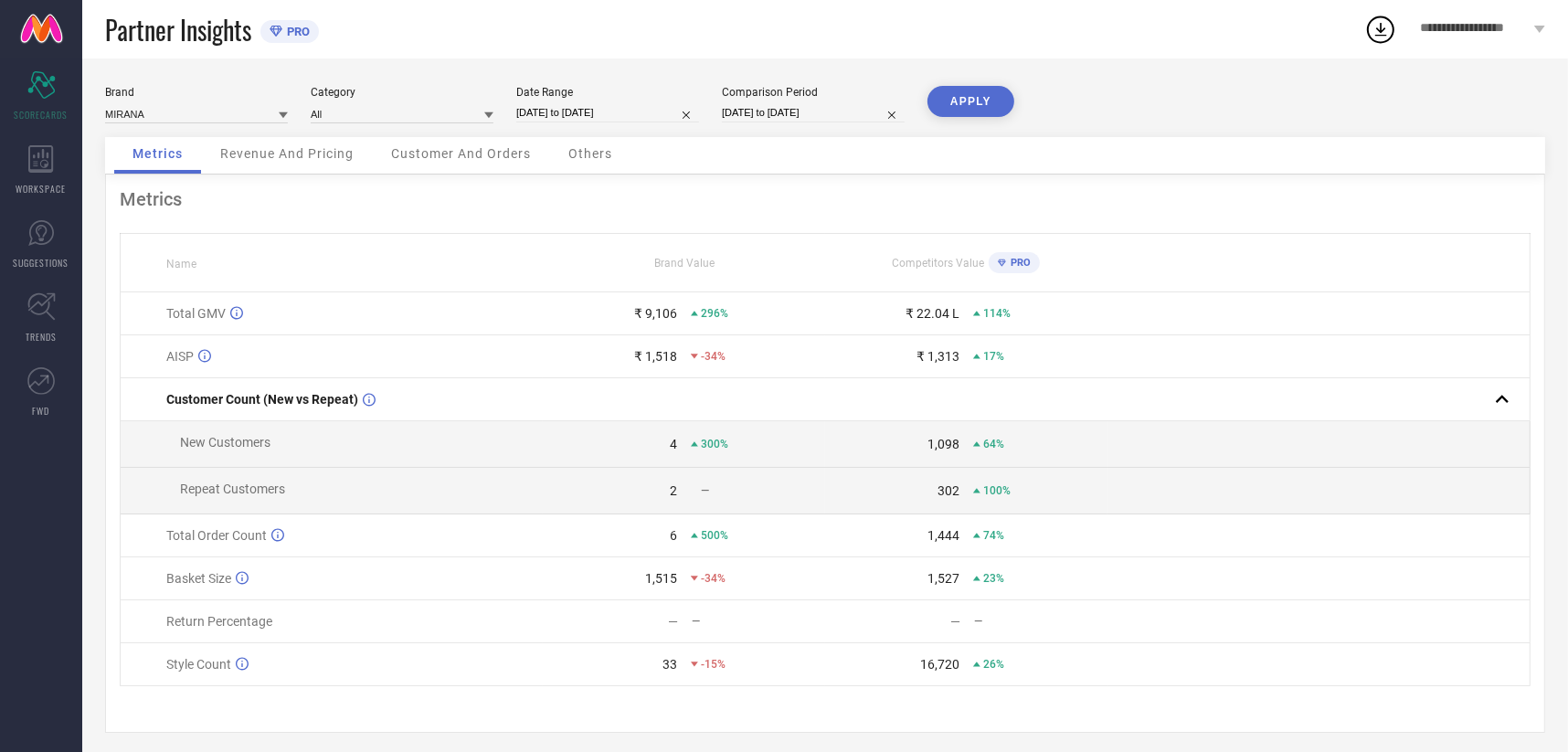
click at [616, 115] on input "[DATE] to [DATE]" at bounding box center [608, 112] width 183 height 19
select select "8"
select select "2025"
select select "9"
select select "2025"
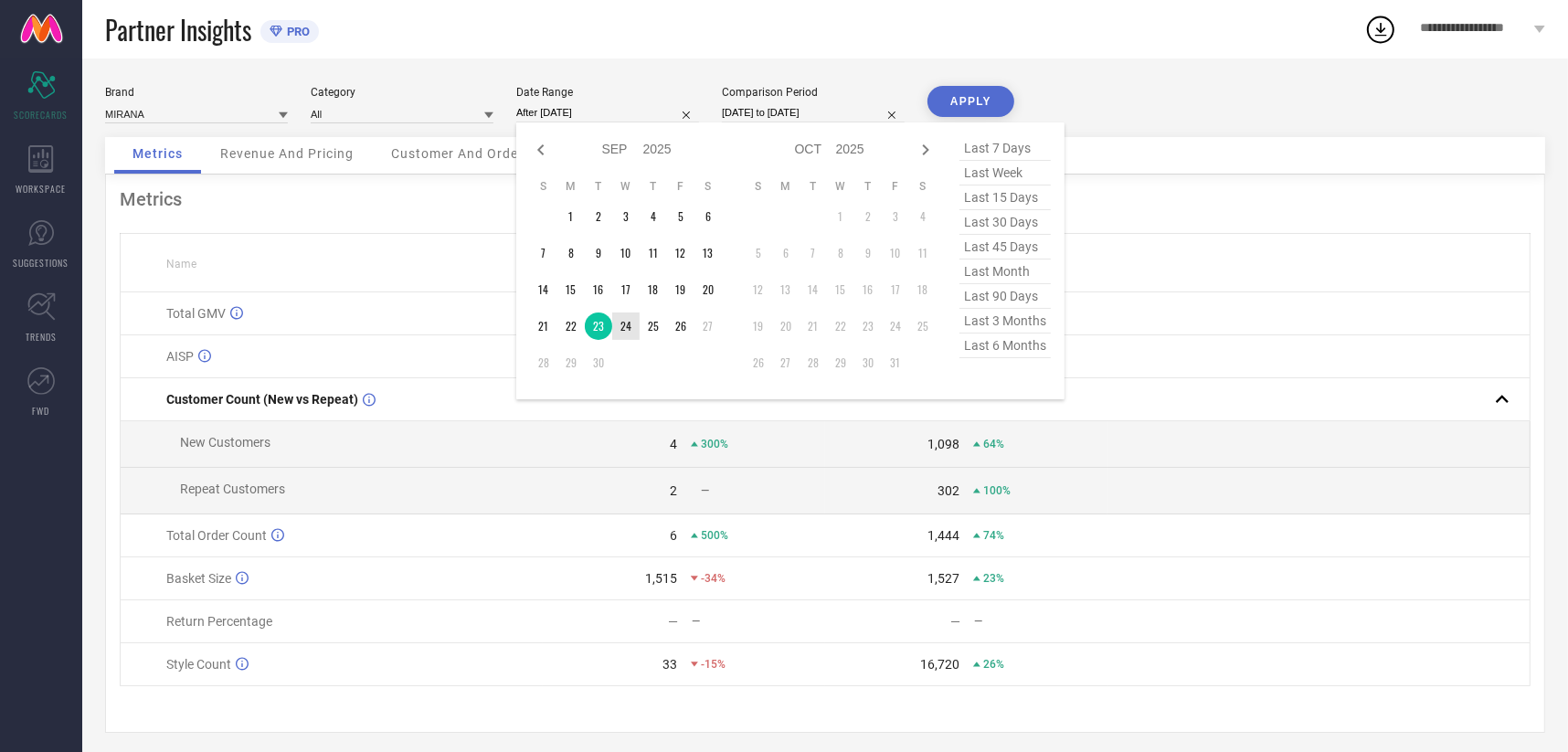
click at [629, 326] on td "24" at bounding box center [626, 326] width 28 height 28
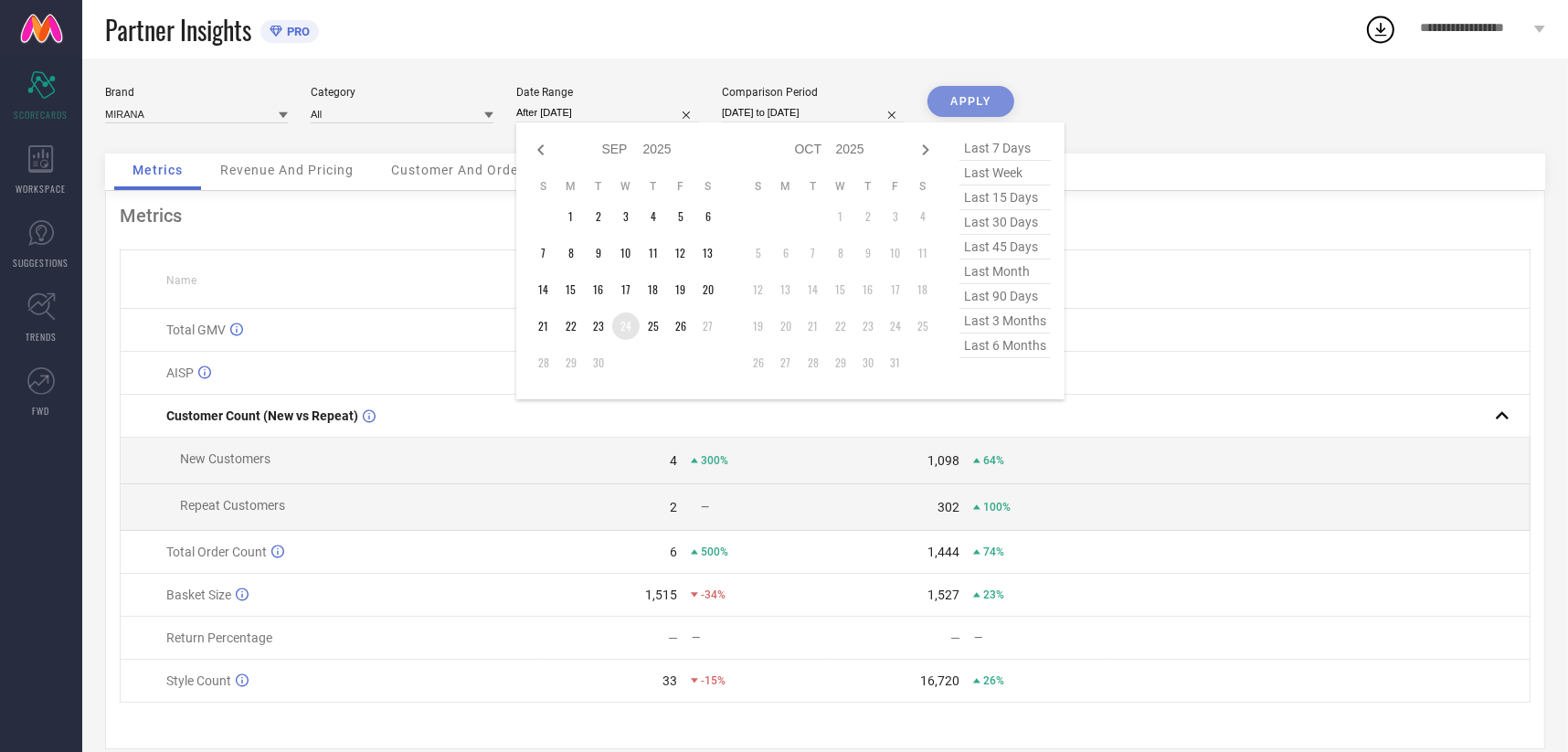
type input "[DATE] to [DATE]"
click at [629, 326] on td "₹ 9,106 296%" at bounding box center [684, 330] width 282 height 43
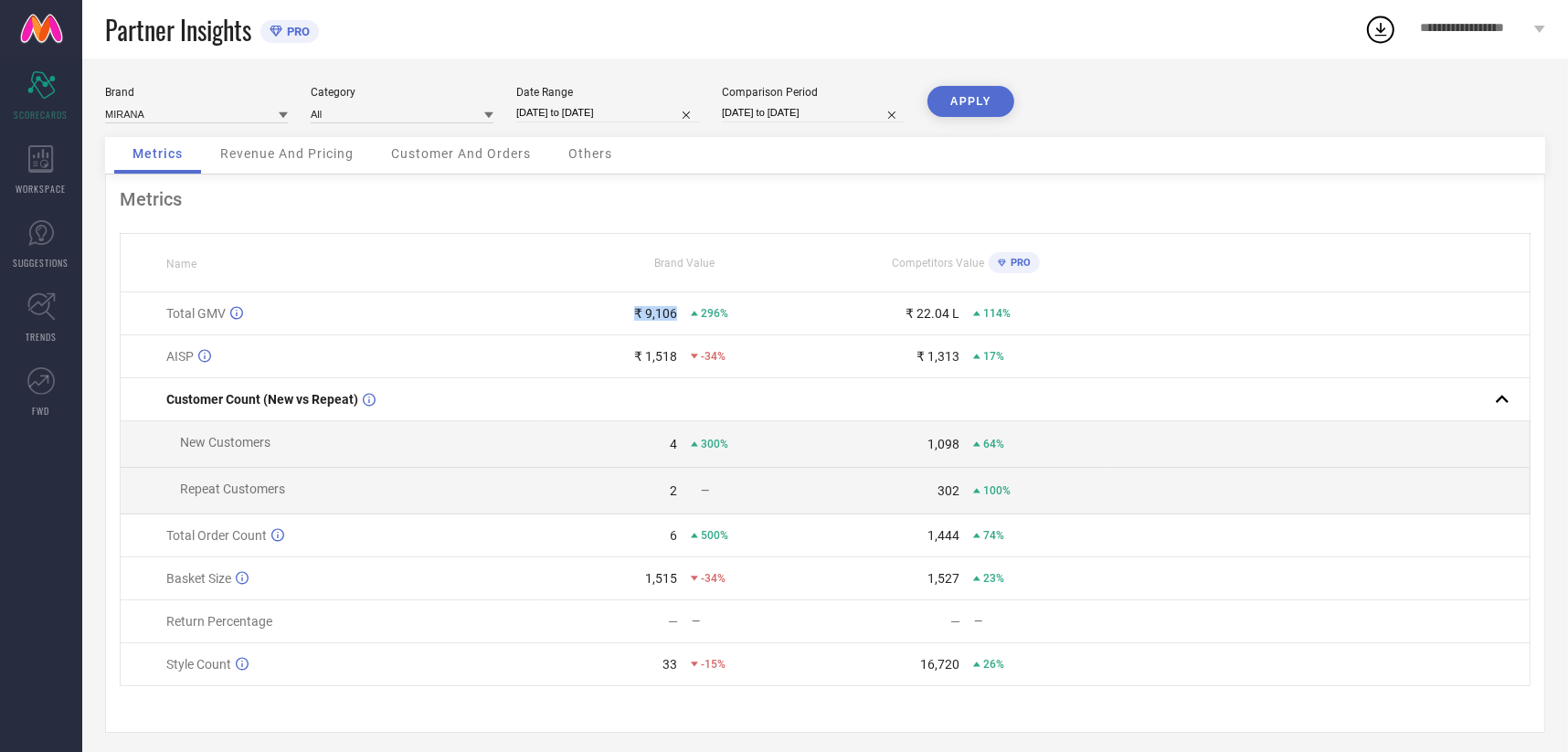
drag, startPoint x: 629, startPoint y: 326, endPoint x: 802, endPoint y: 107, distance: 279.1
click at [802, 107] on input "[DATE] to [DATE]" at bounding box center [813, 112] width 183 height 19
select select "8"
select select "2024"
select select "9"
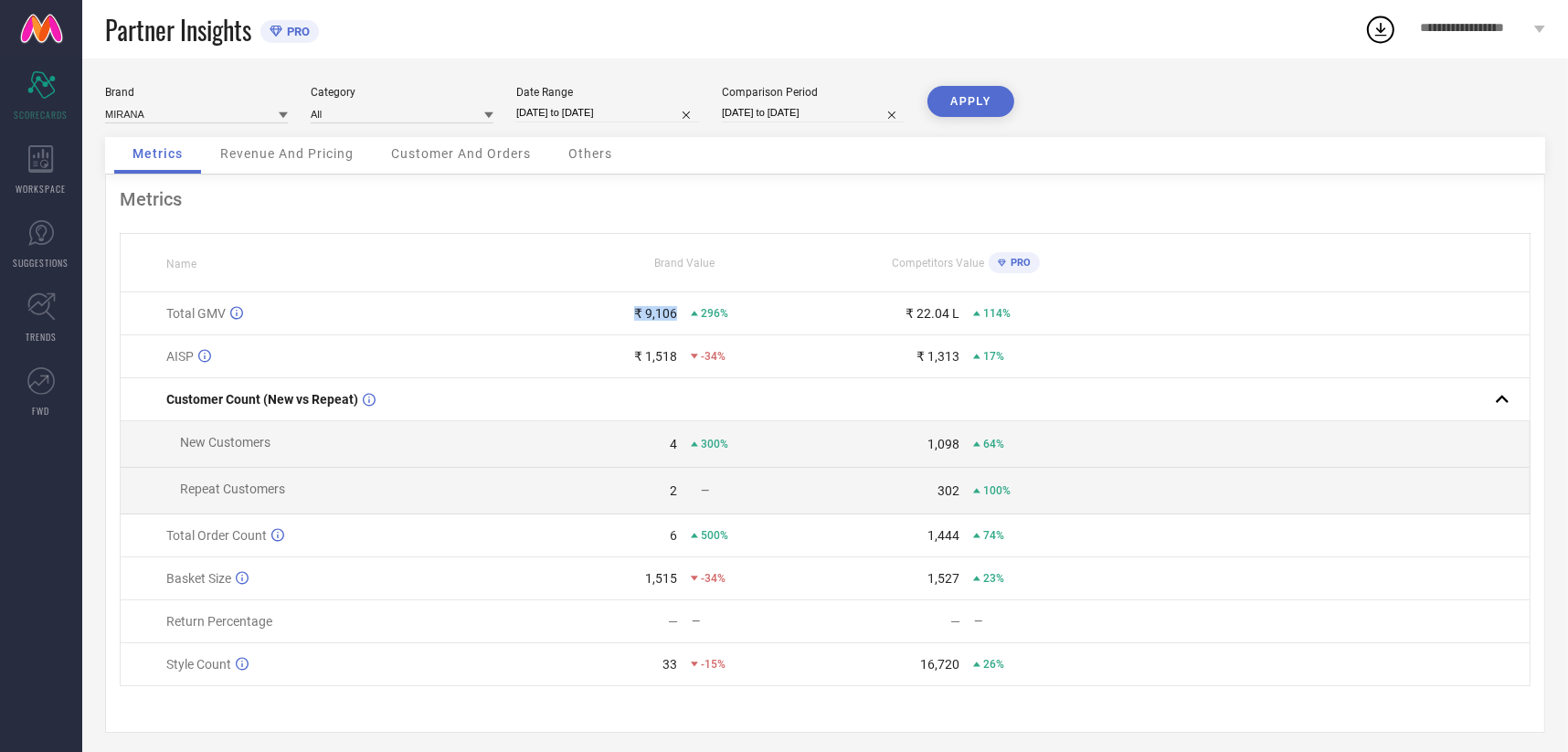
select select "2024"
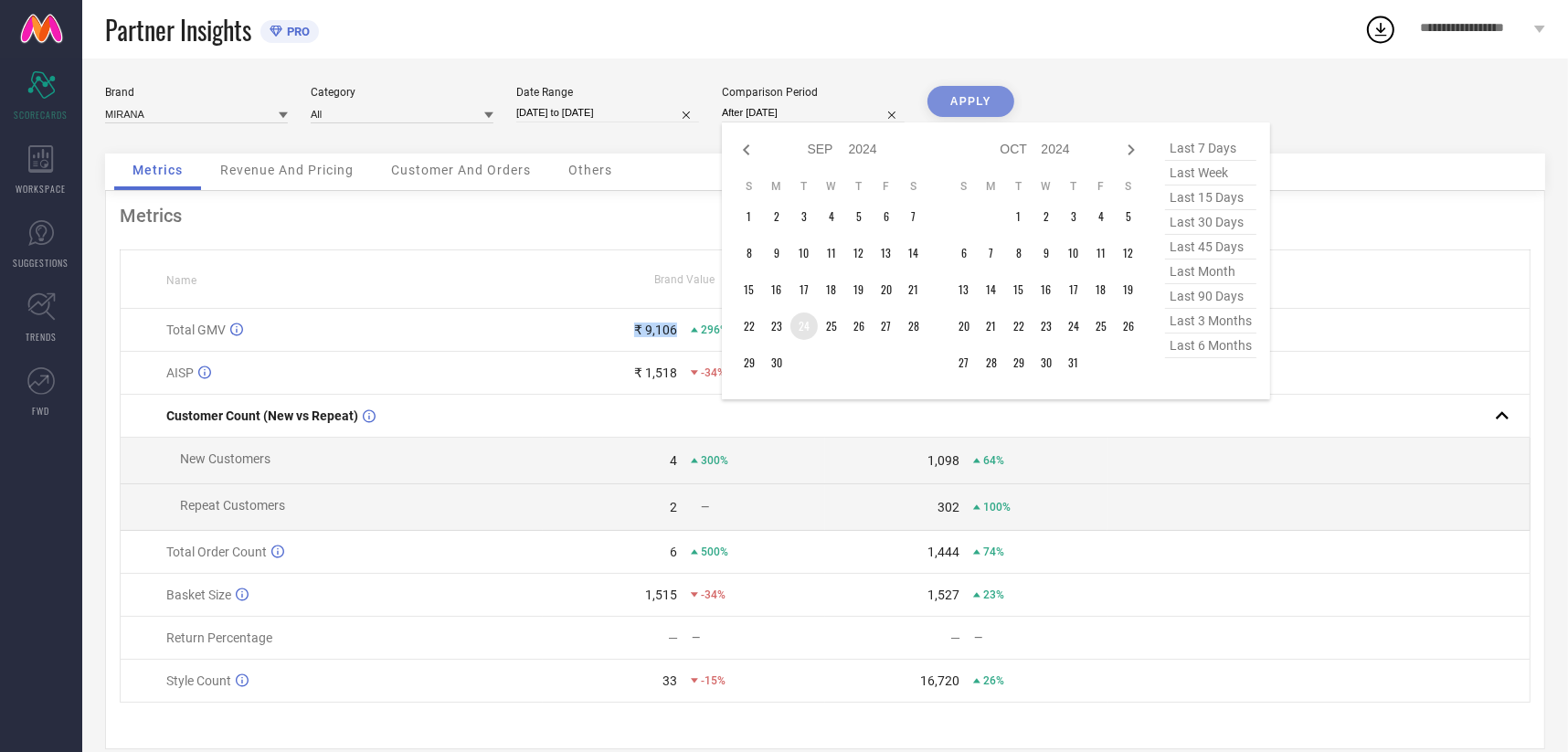
click at [799, 322] on td "24" at bounding box center [804, 326] width 28 height 28
type input "[DATE] to [DATE]"
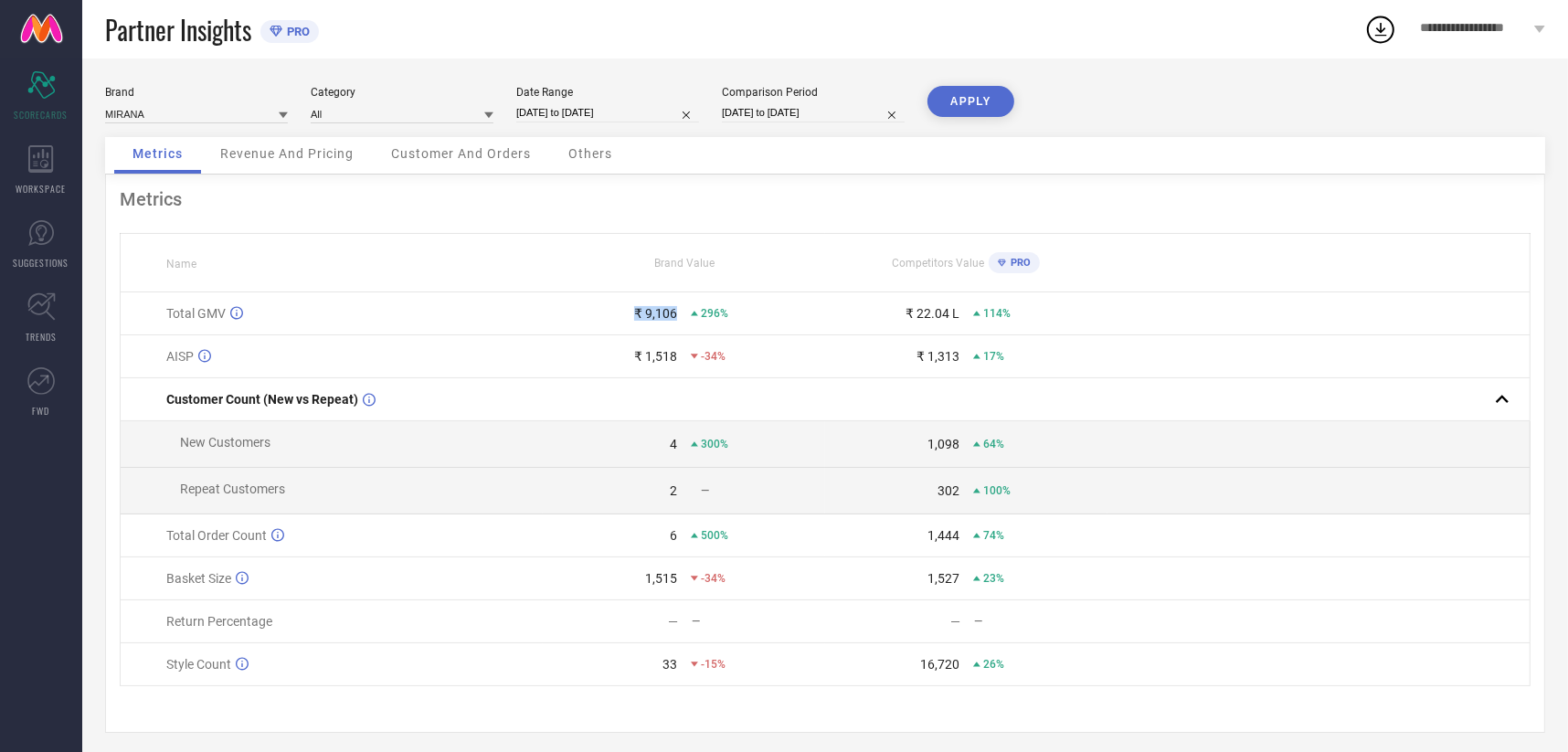
click at [962, 96] on button "APPLY" at bounding box center [970, 100] width 87 height 31
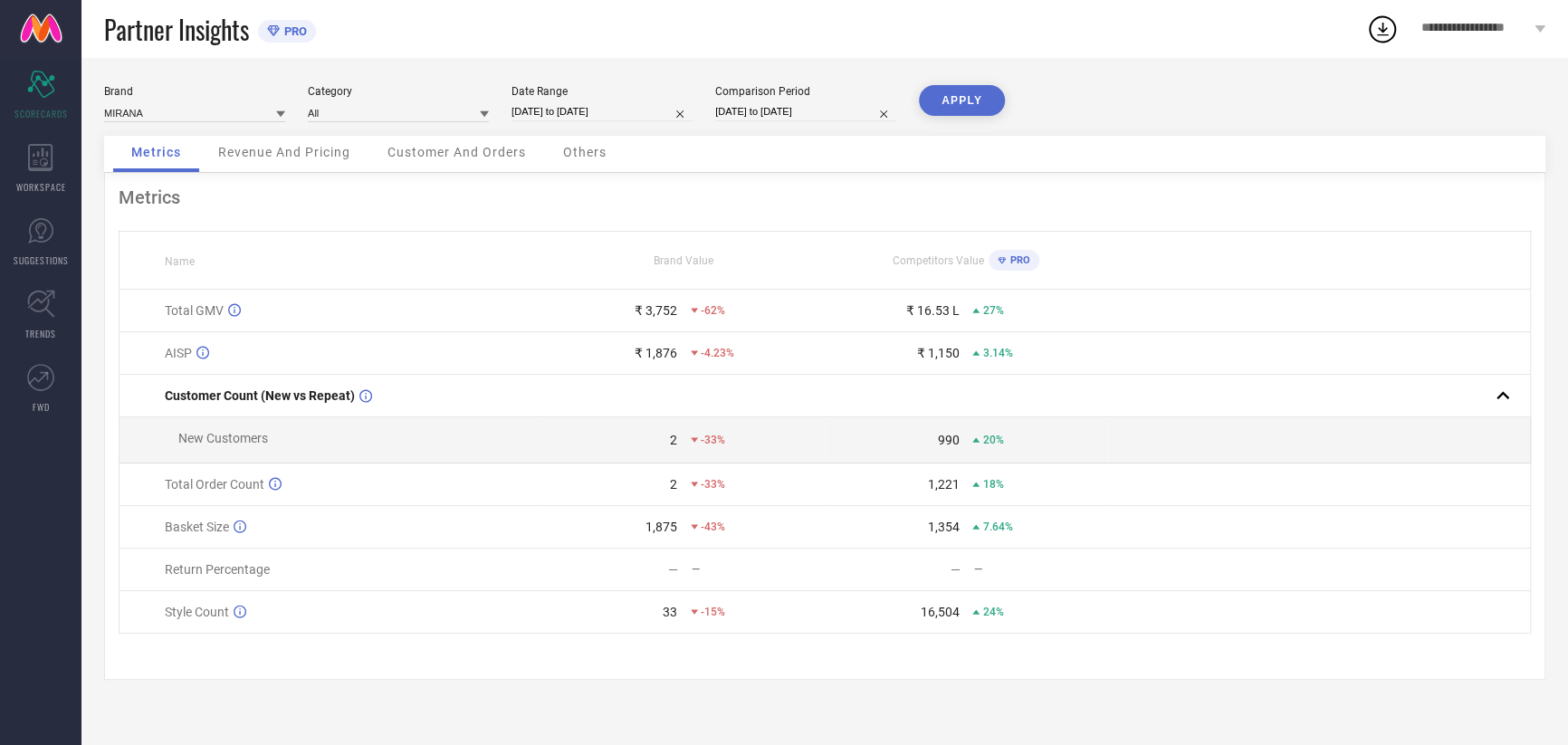
click at [562, 100] on div "Date Range [DATE] to [DATE]" at bounding box center [602, 103] width 181 height 37
click at [596, 119] on input "[DATE] to [DATE]" at bounding box center [602, 111] width 181 height 19
select select "8"
select select "2025"
select select "9"
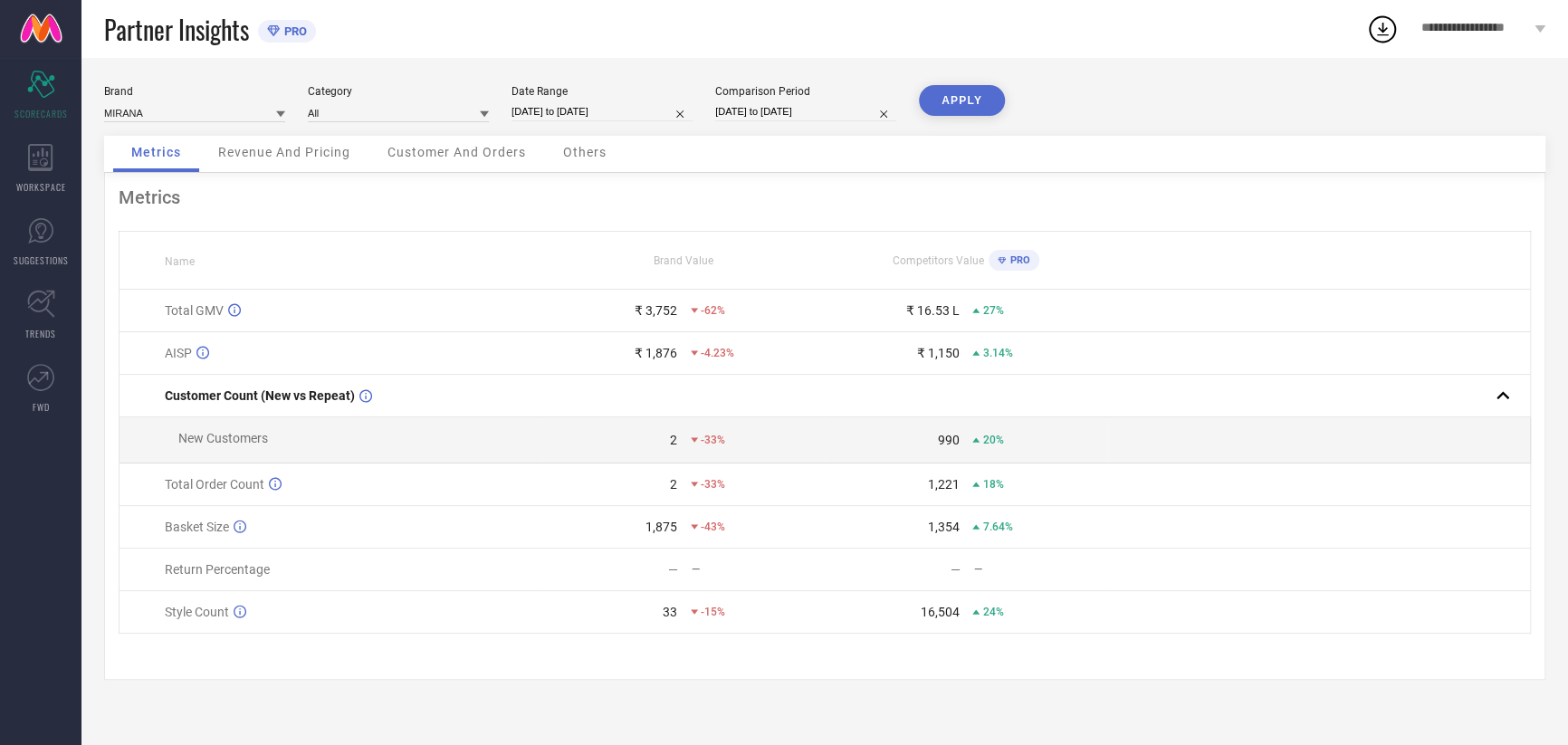
select select "2025"
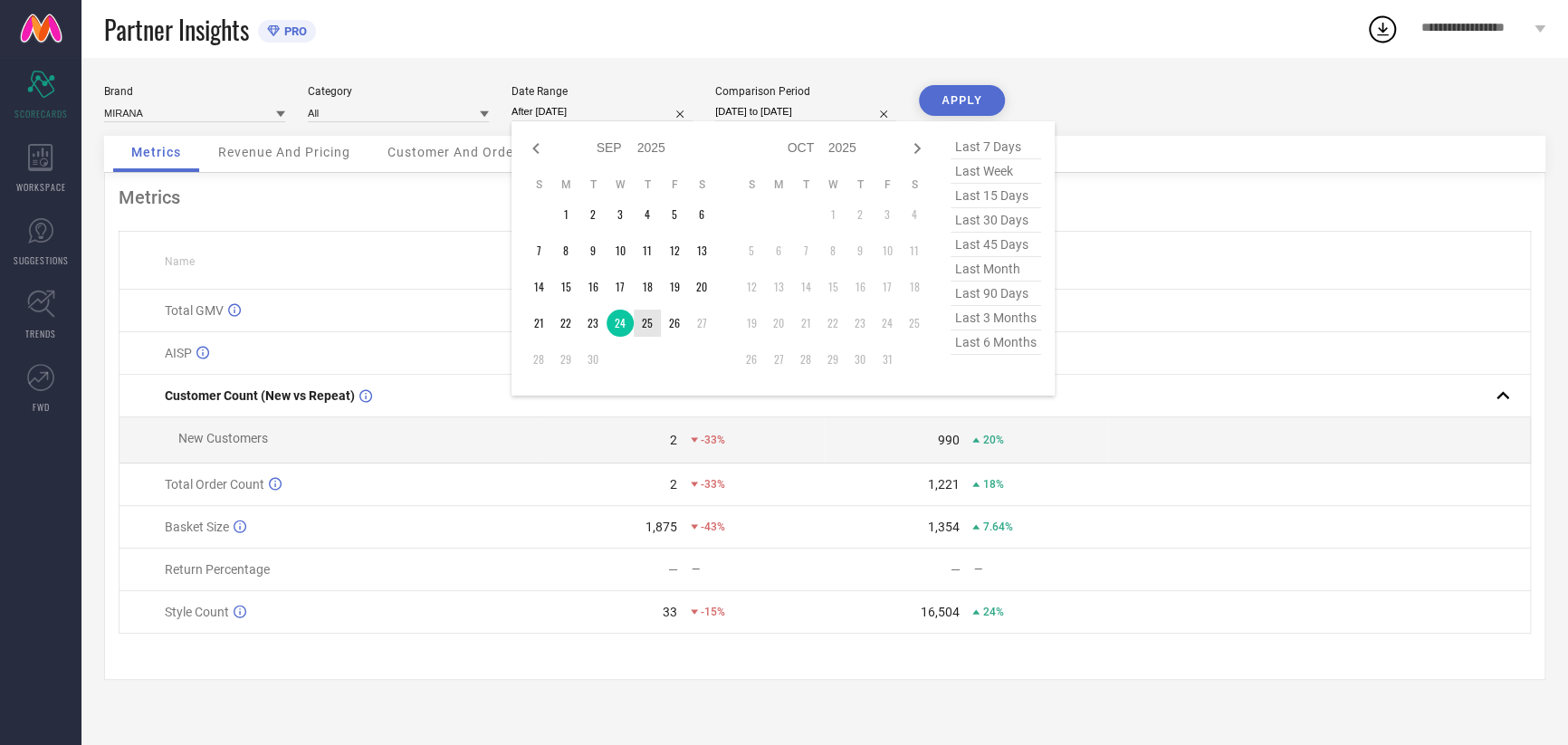
click at [642, 323] on td "25" at bounding box center [648, 323] width 28 height 28
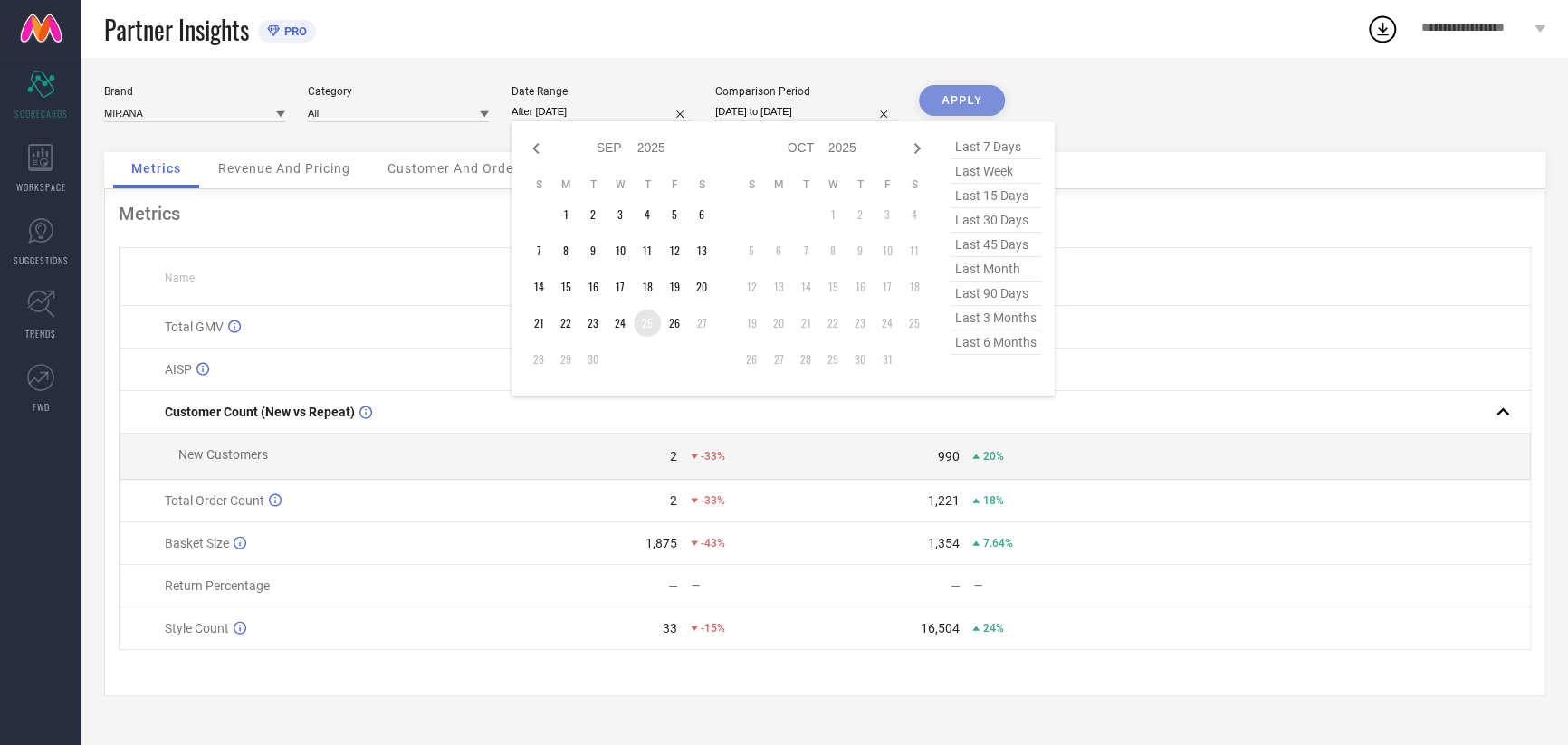
type input "[DATE] to [DATE]"
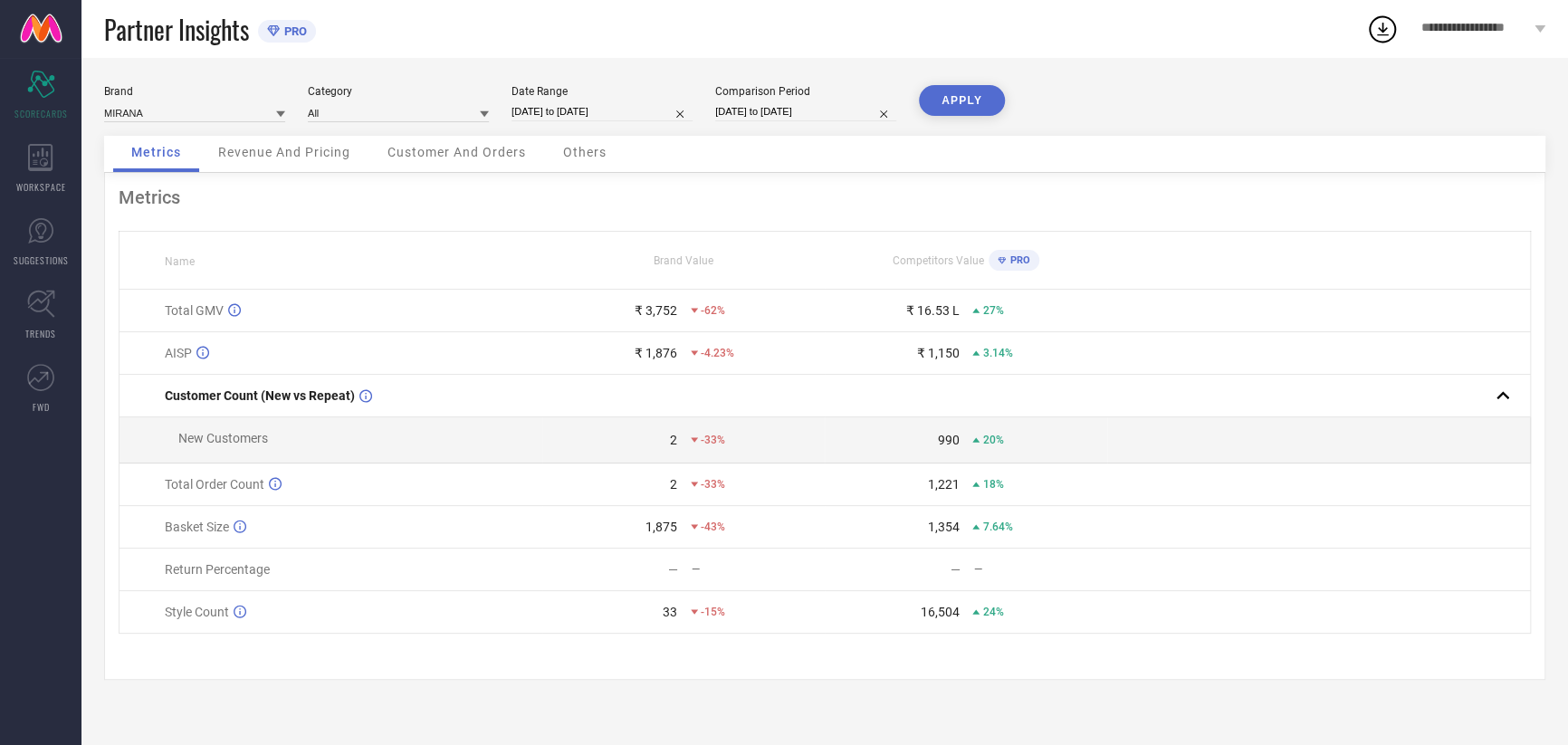
select select "8"
select select "2024"
select select "9"
select select "2024"
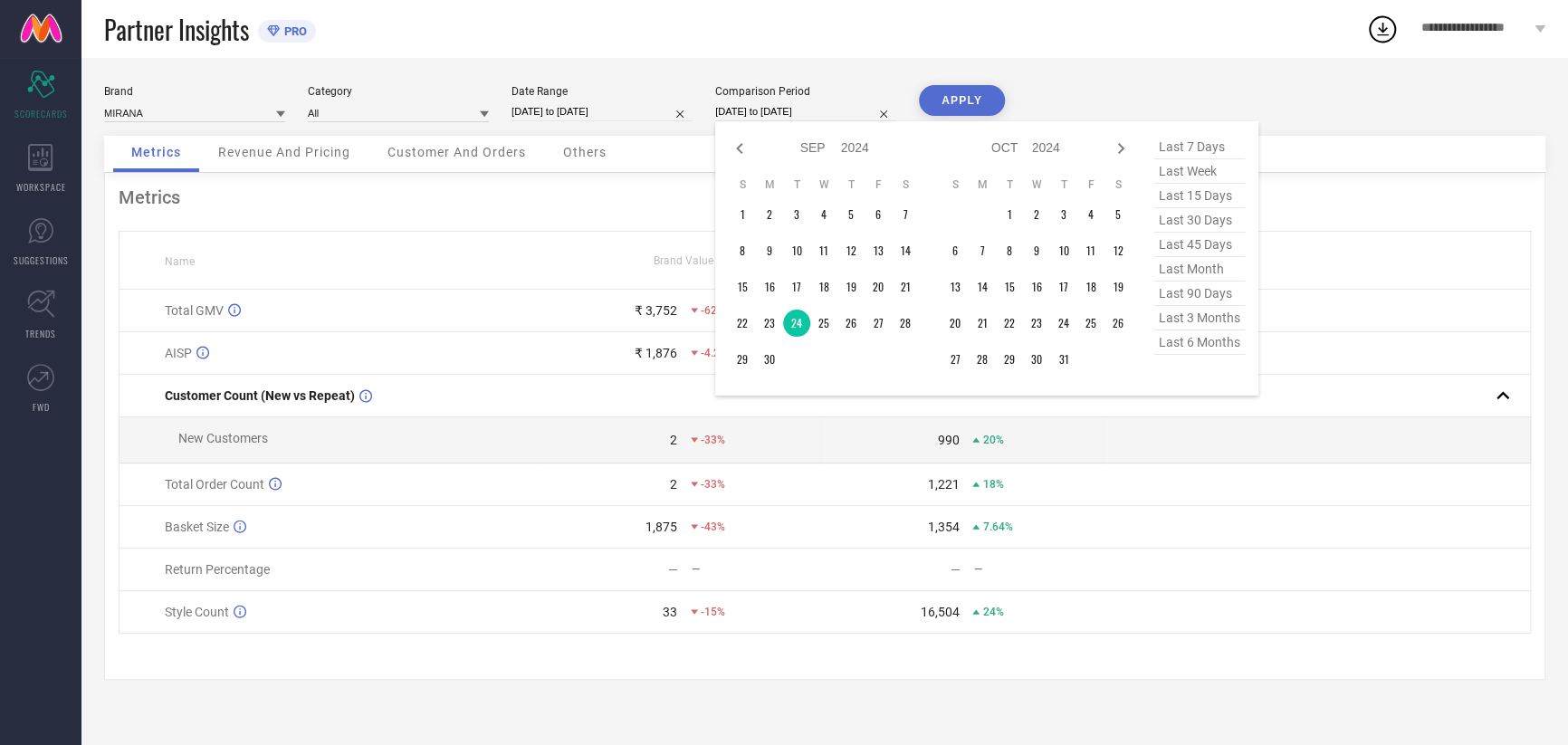
click at [792, 118] on input "[DATE] to [DATE]" at bounding box center [806, 111] width 181 height 19
click at [819, 319] on td "25" at bounding box center [824, 323] width 28 height 28
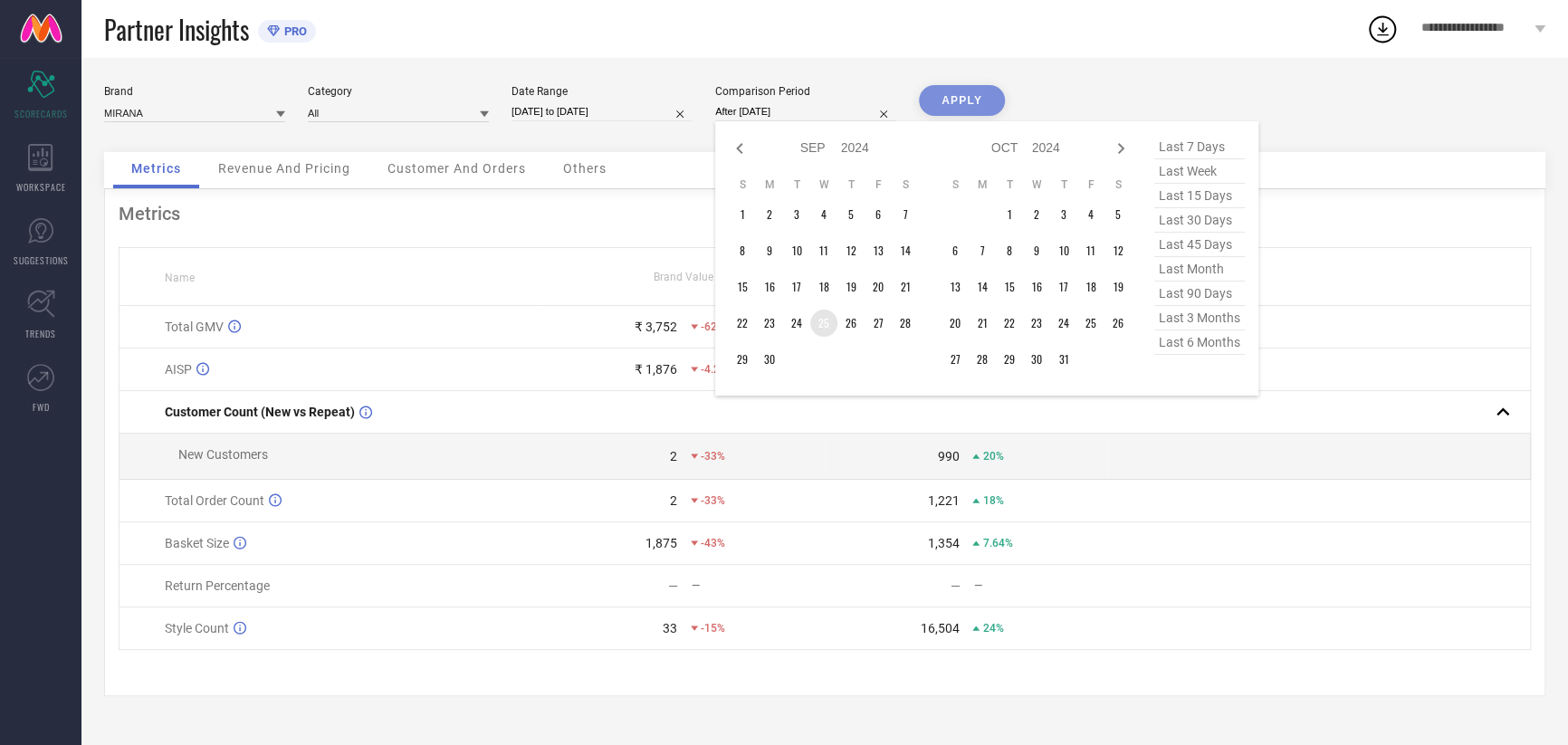
type input "[DATE] to [DATE]"
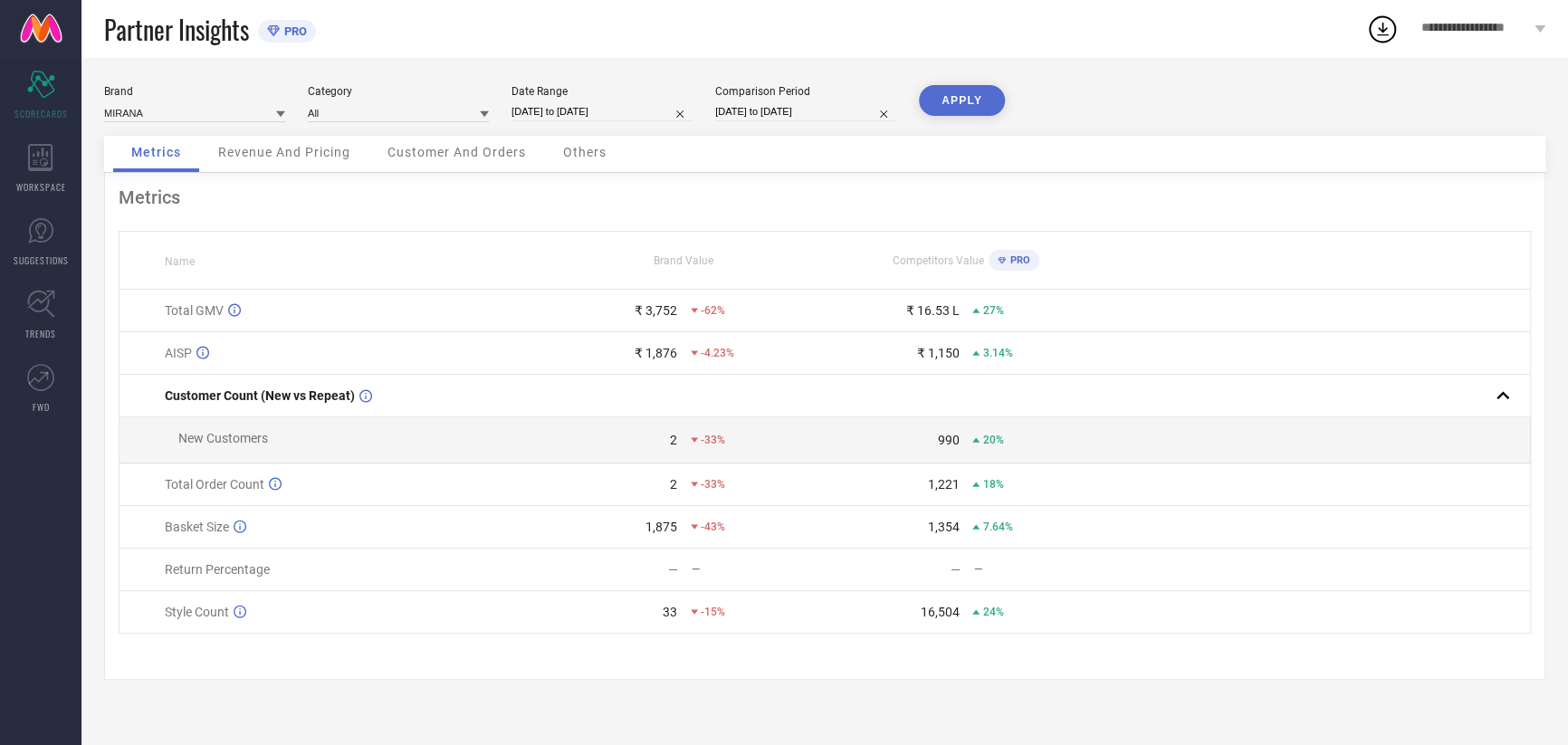
click at [978, 106] on button "APPLY" at bounding box center [962, 100] width 86 height 31
click at [597, 104] on input "[DATE] to [DATE]" at bounding box center [602, 111] width 181 height 19
select select "8"
select select "2025"
select select "9"
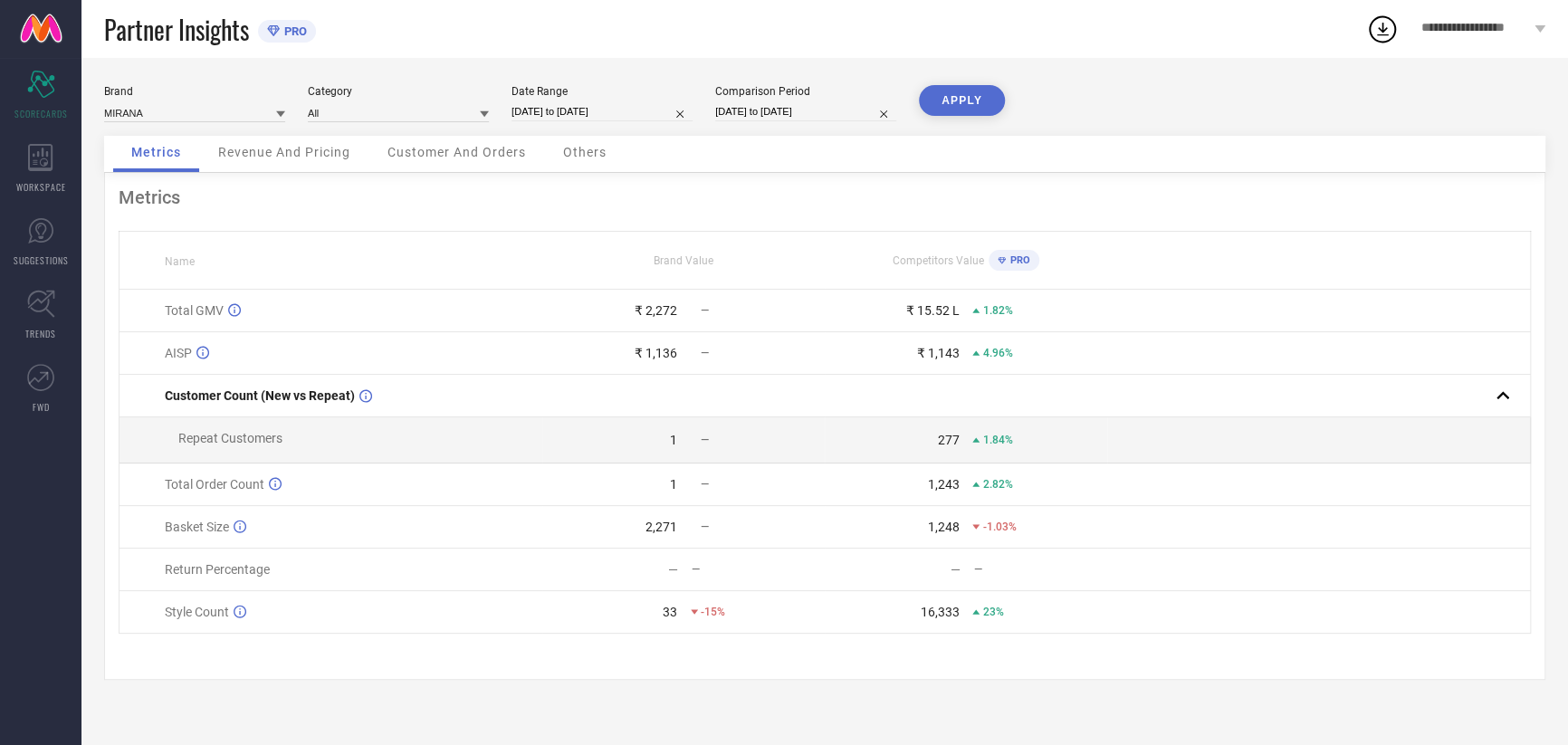
select select "2025"
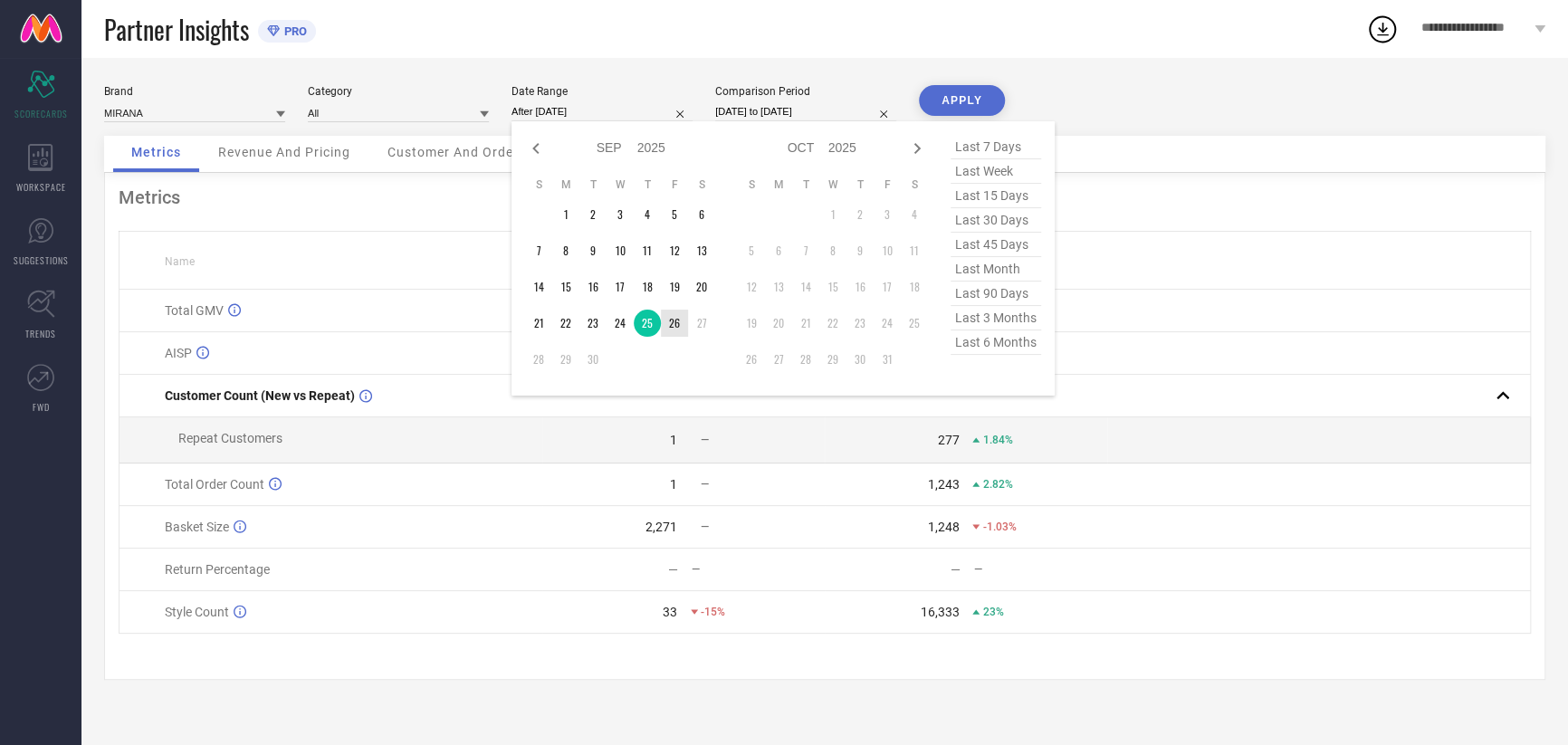
click at [668, 327] on td "26" at bounding box center [675, 323] width 28 height 28
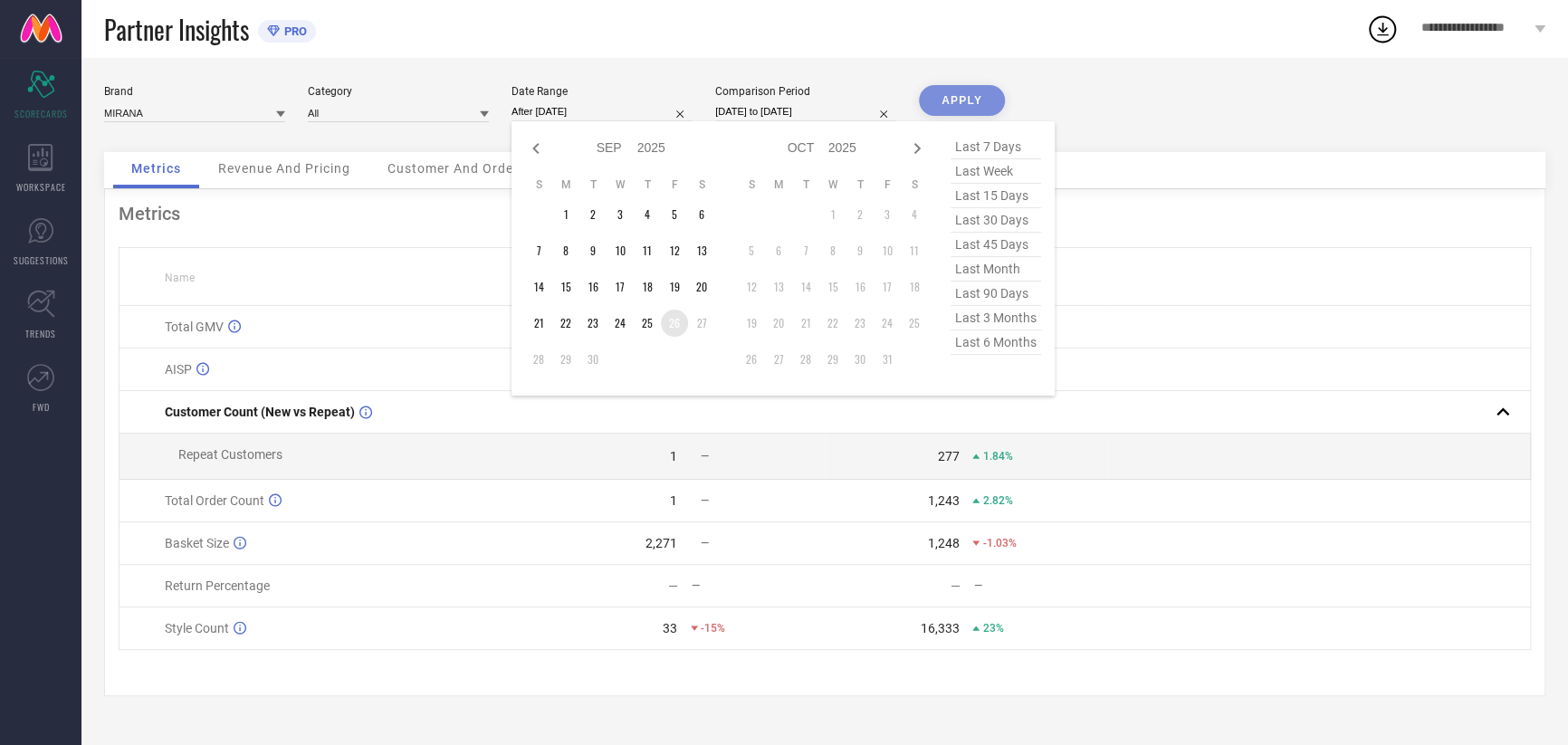
type input "[DATE] to [DATE]"
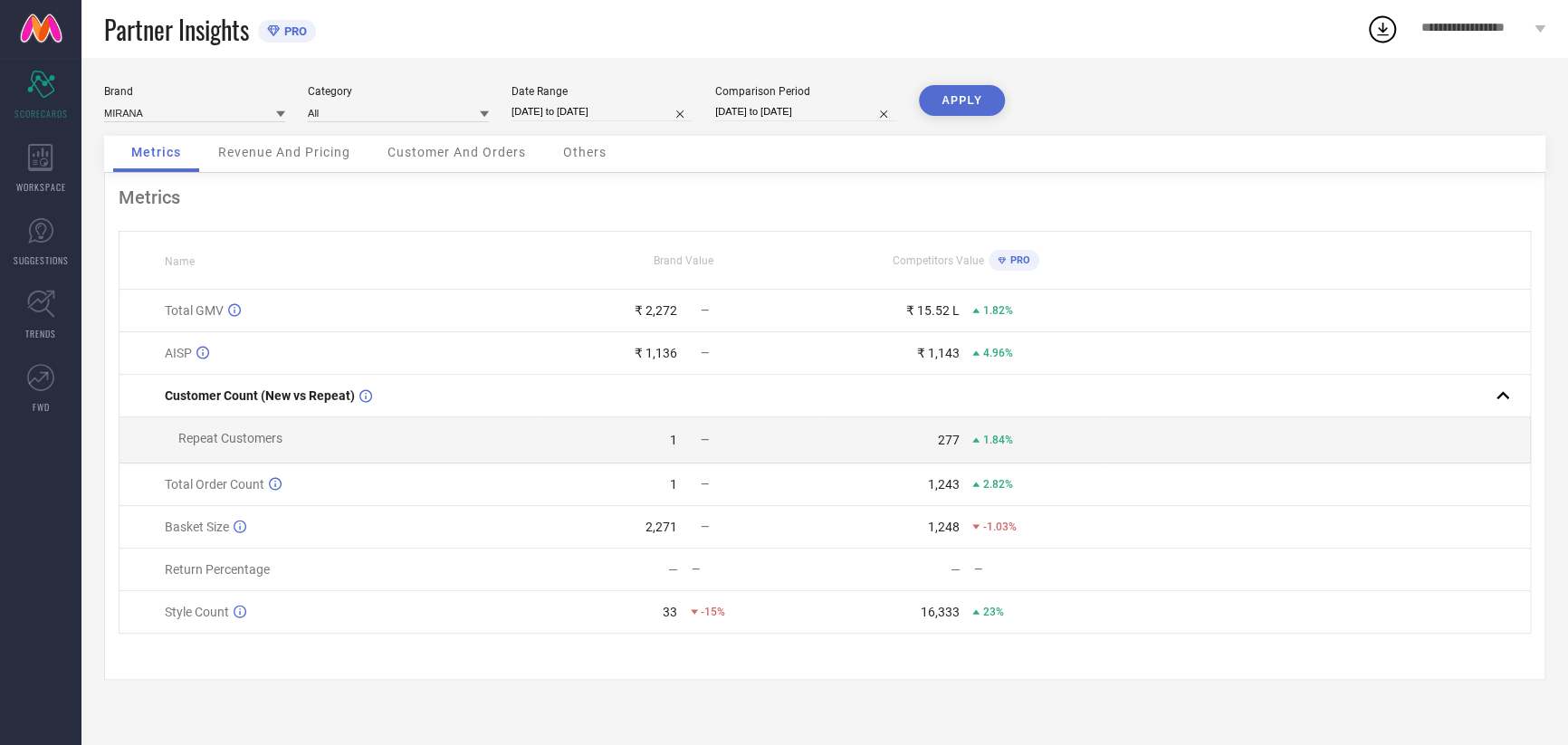
click at [772, 122] on div "Comparison Period [DATE] to [DATE]" at bounding box center [806, 103] width 181 height 37
click at [776, 117] on input "[DATE] to [DATE]" at bounding box center [806, 111] width 181 height 19
select select "8"
select select "2024"
select select "9"
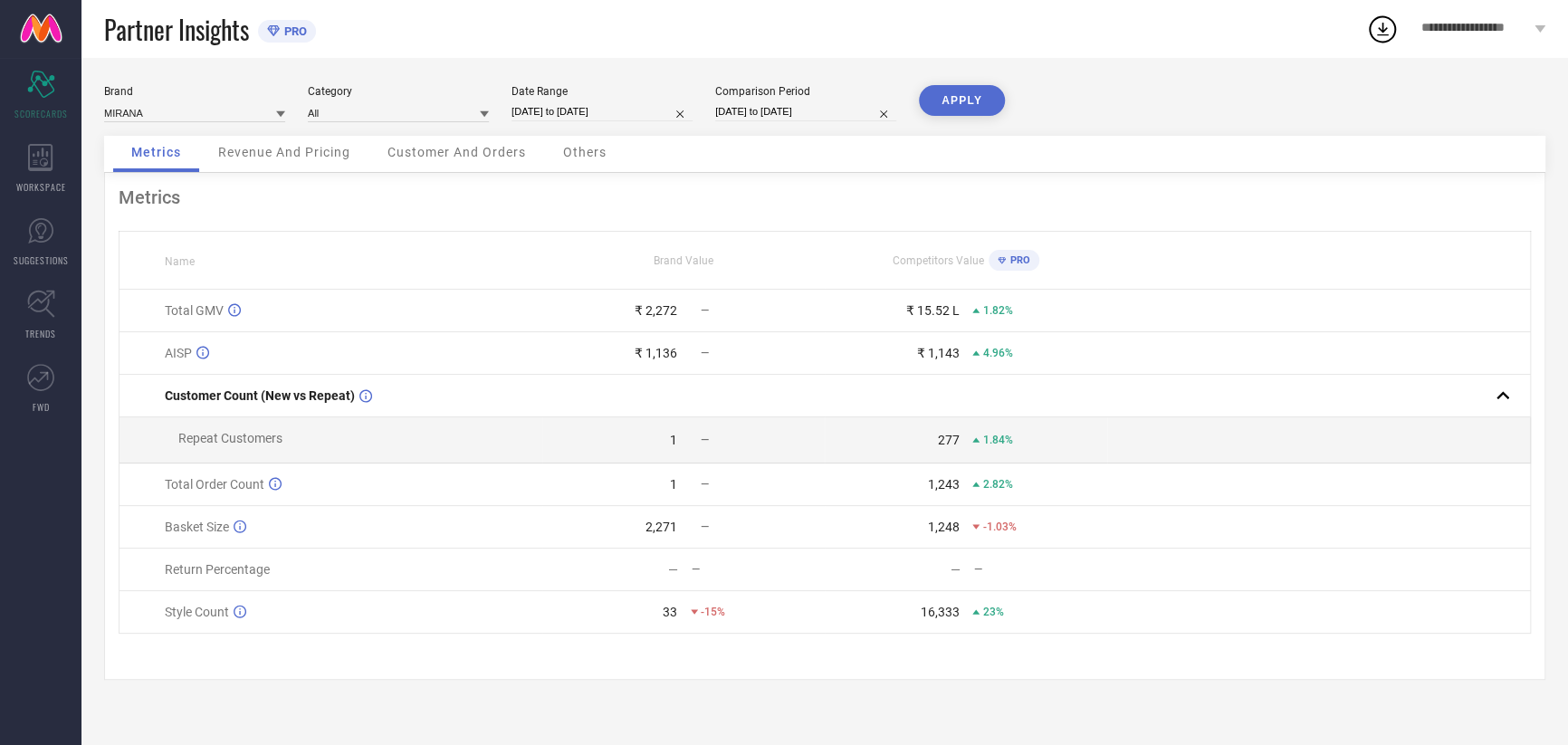
select select "2024"
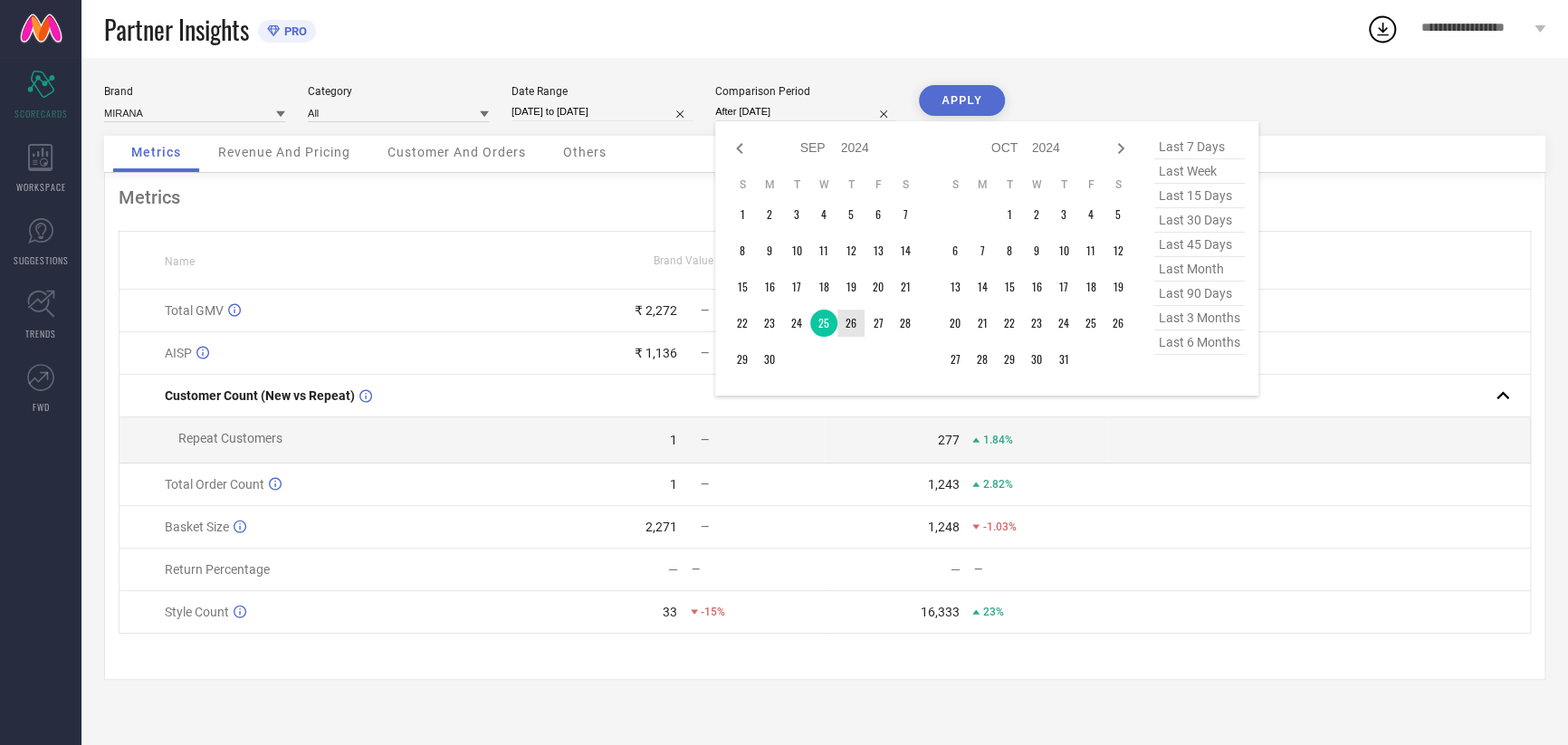
click at [858, 326] on td "26" at bounding box center [852, 323] width 28 height 28
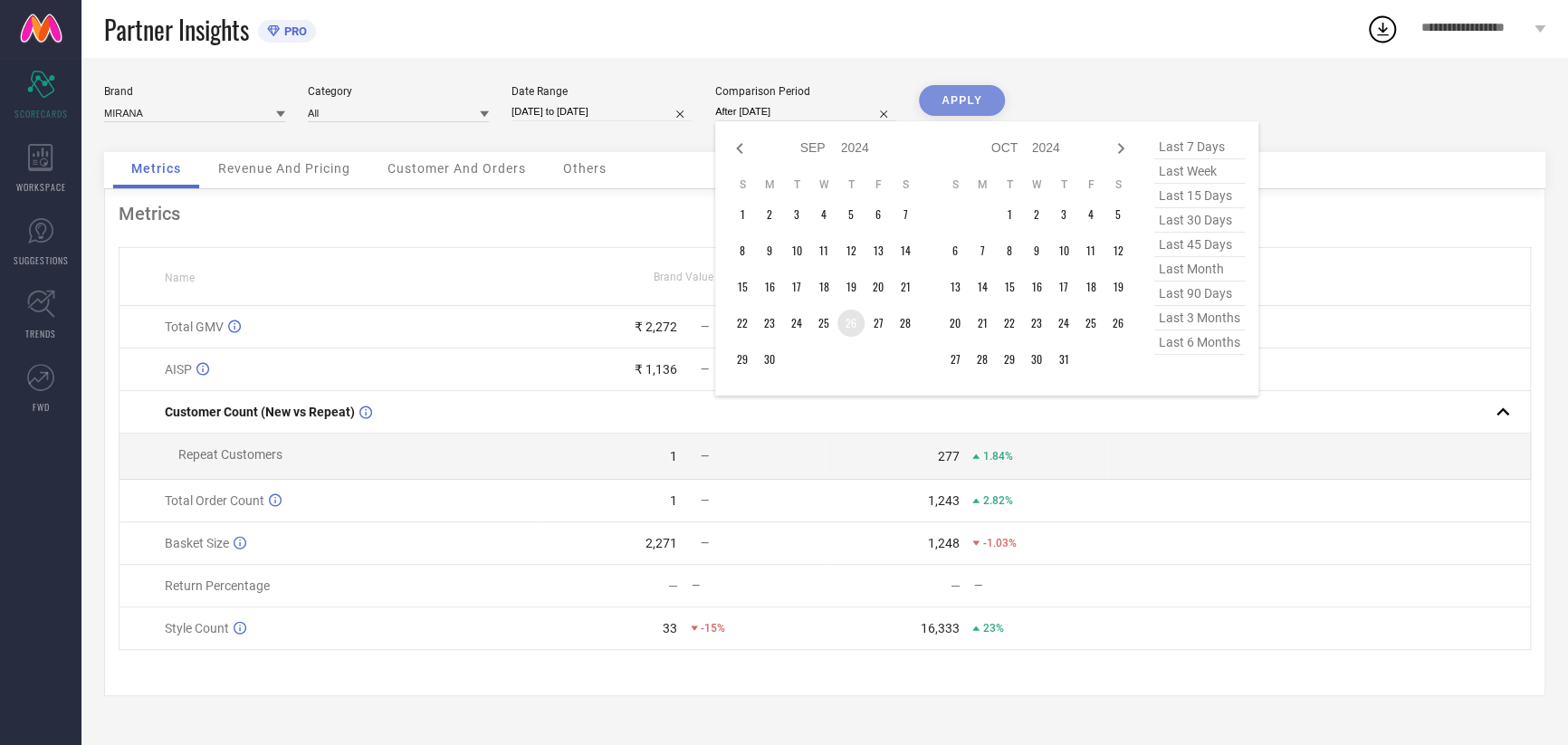
type input "[DATE] to [DATE]"
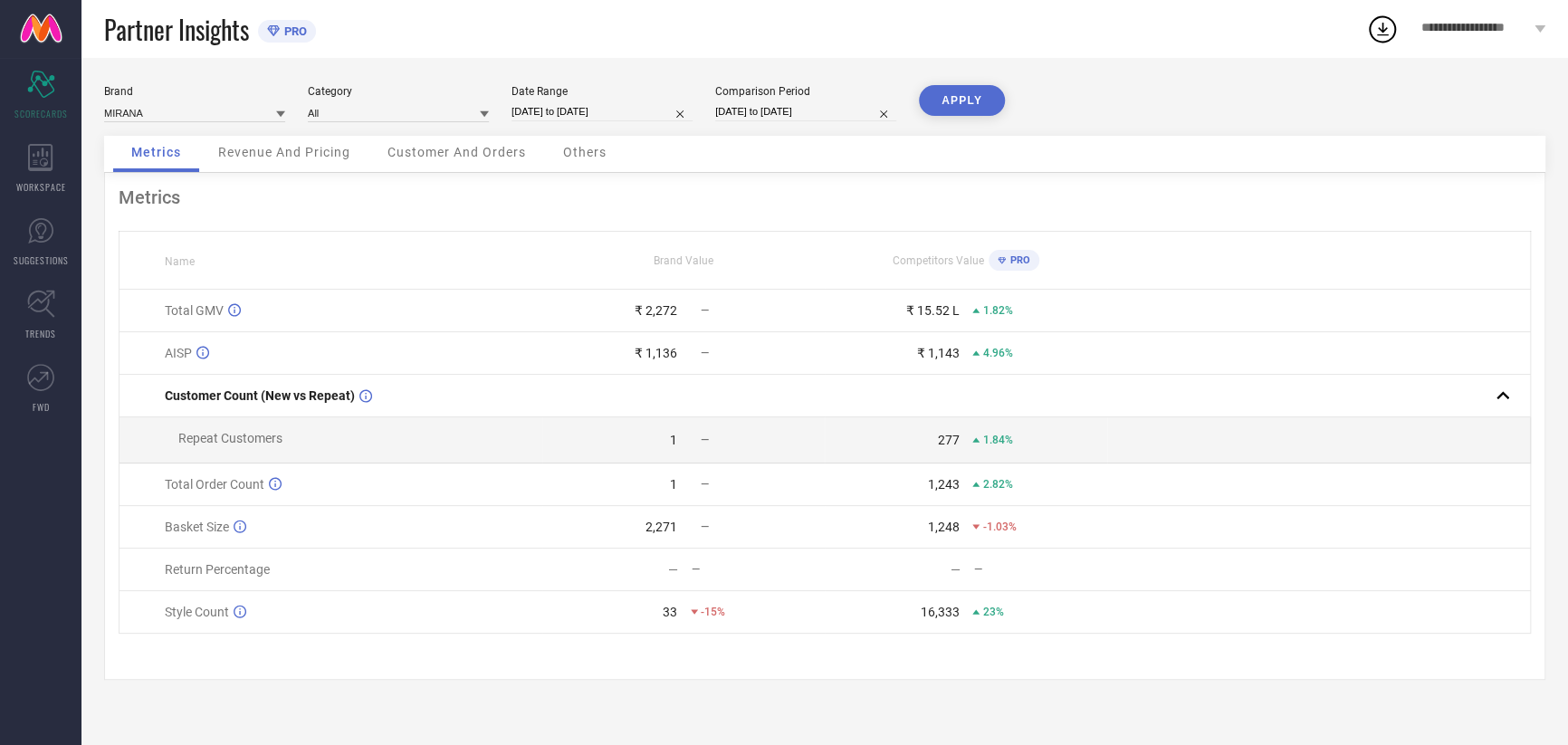
click at [941, 106] on button "APPLY" at bounding box center [962, 100] width 86 height 31
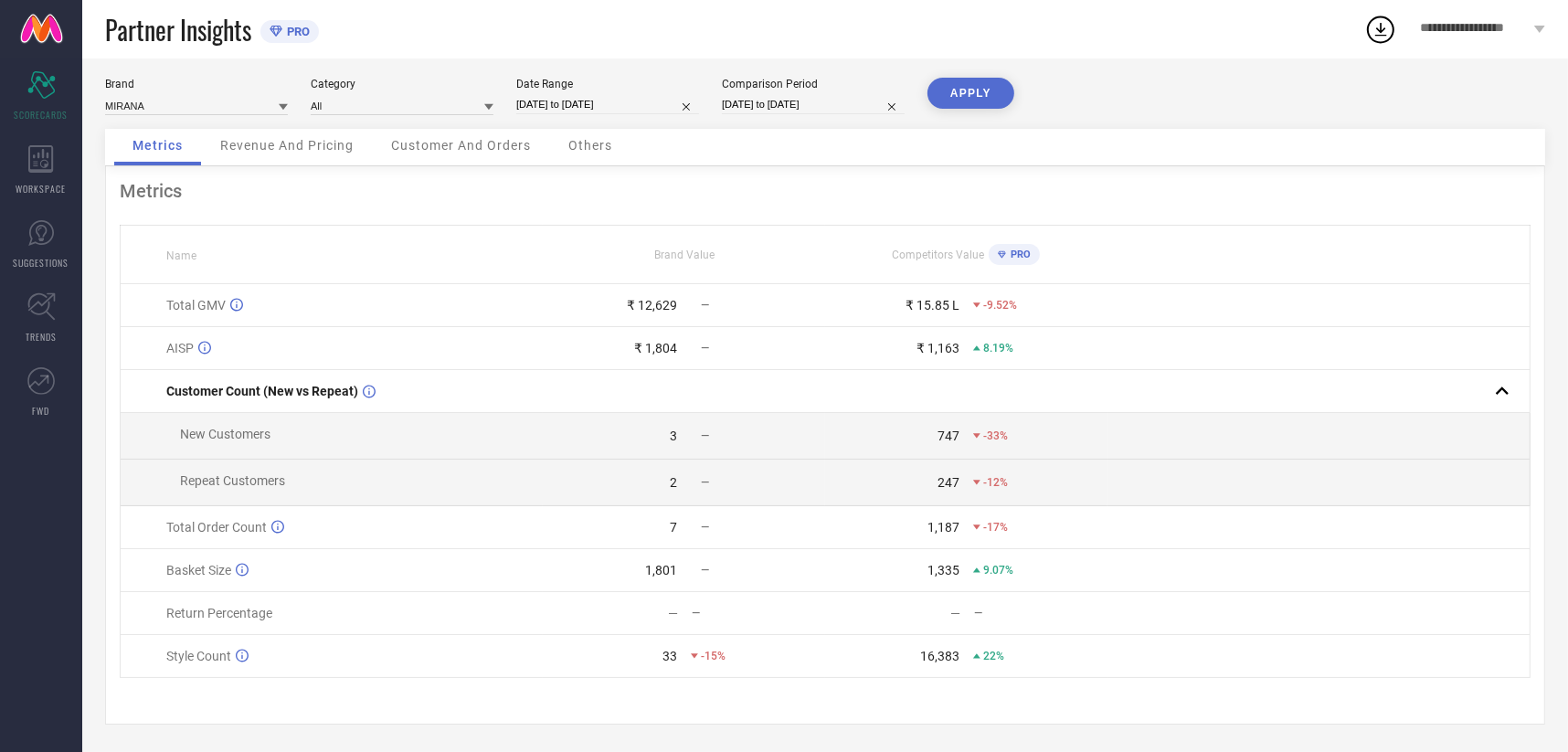
scroll to position [18, 0]
